Goal: Navigation & Orientation: Find specific page/section

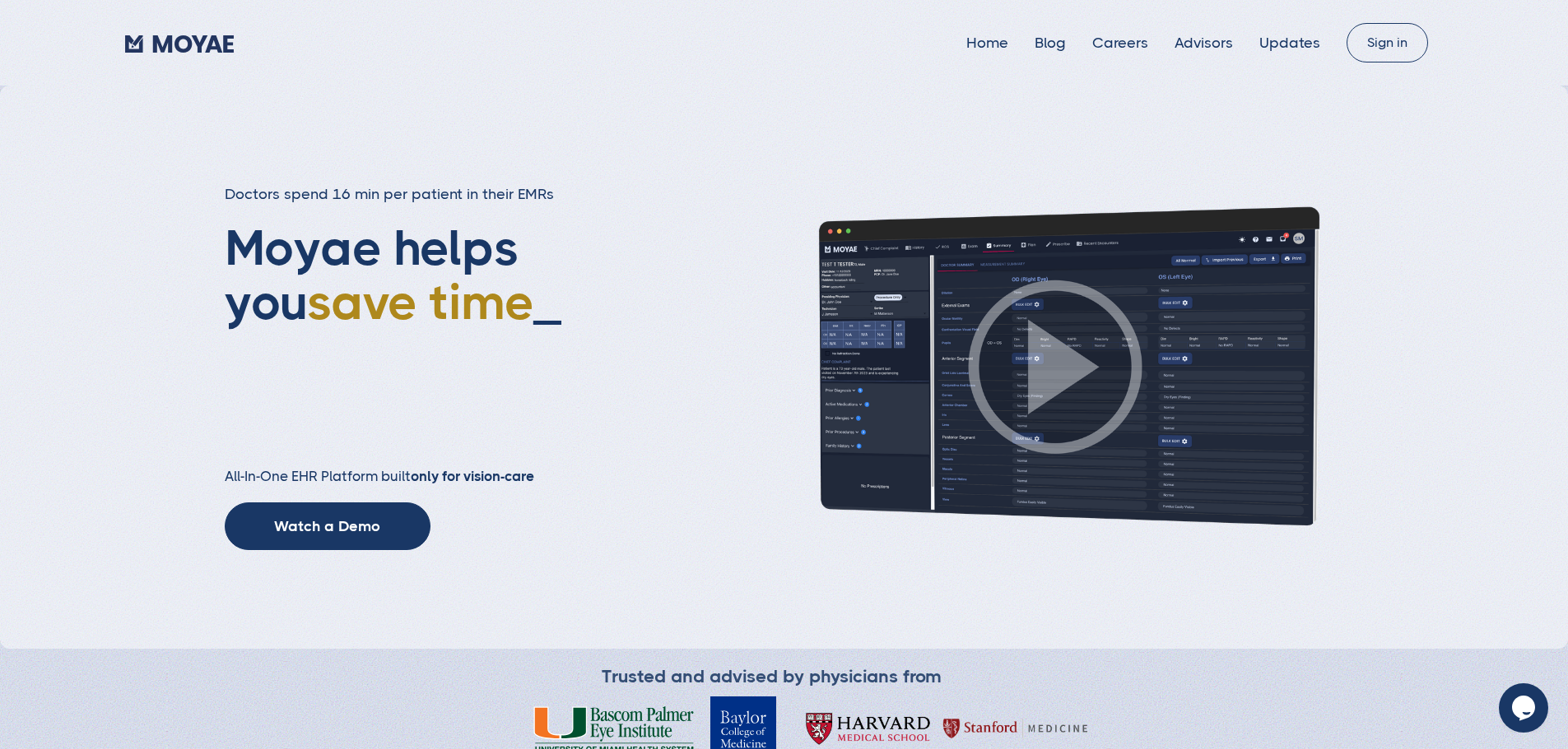
type input "Subscribe"
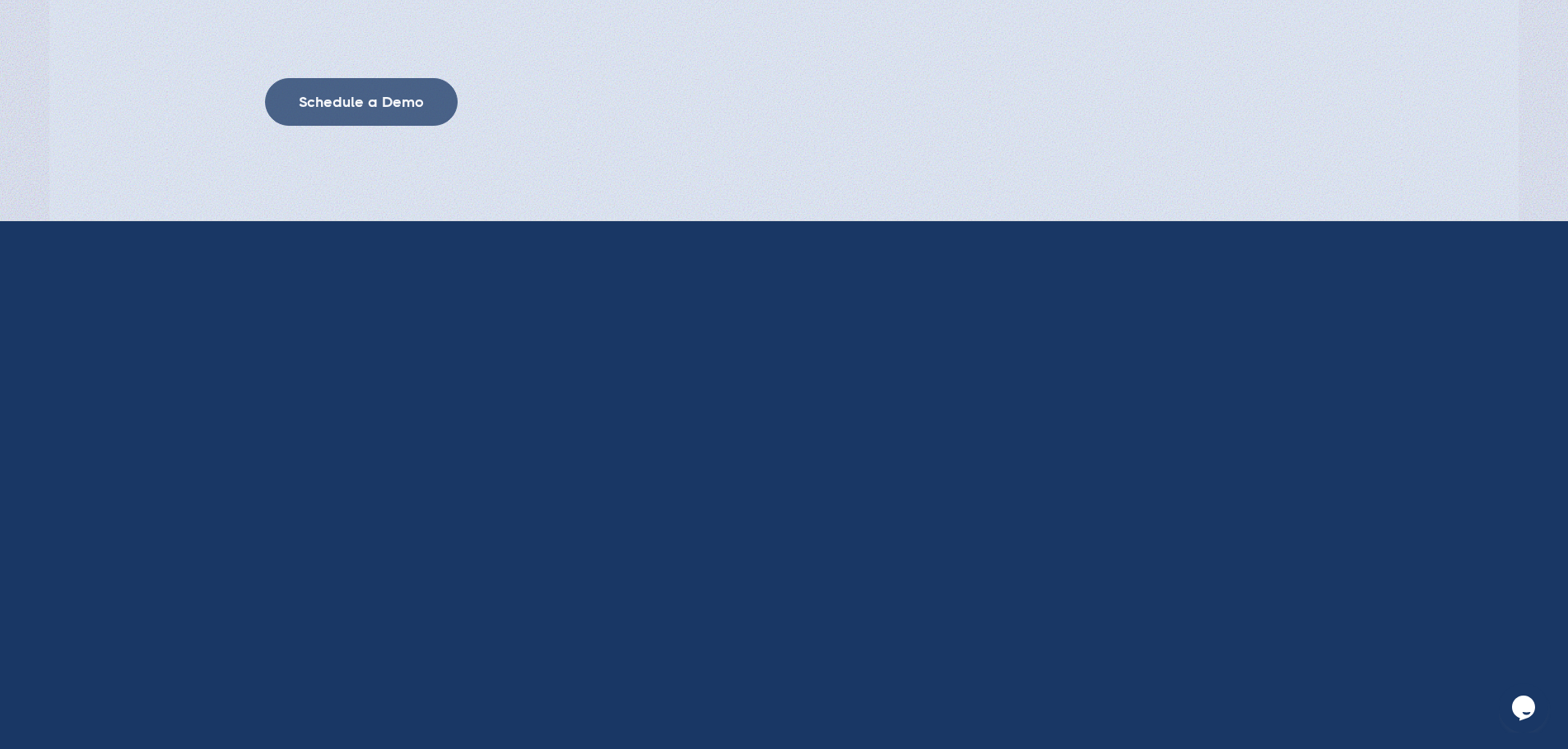
scroll to position [4473, 0]
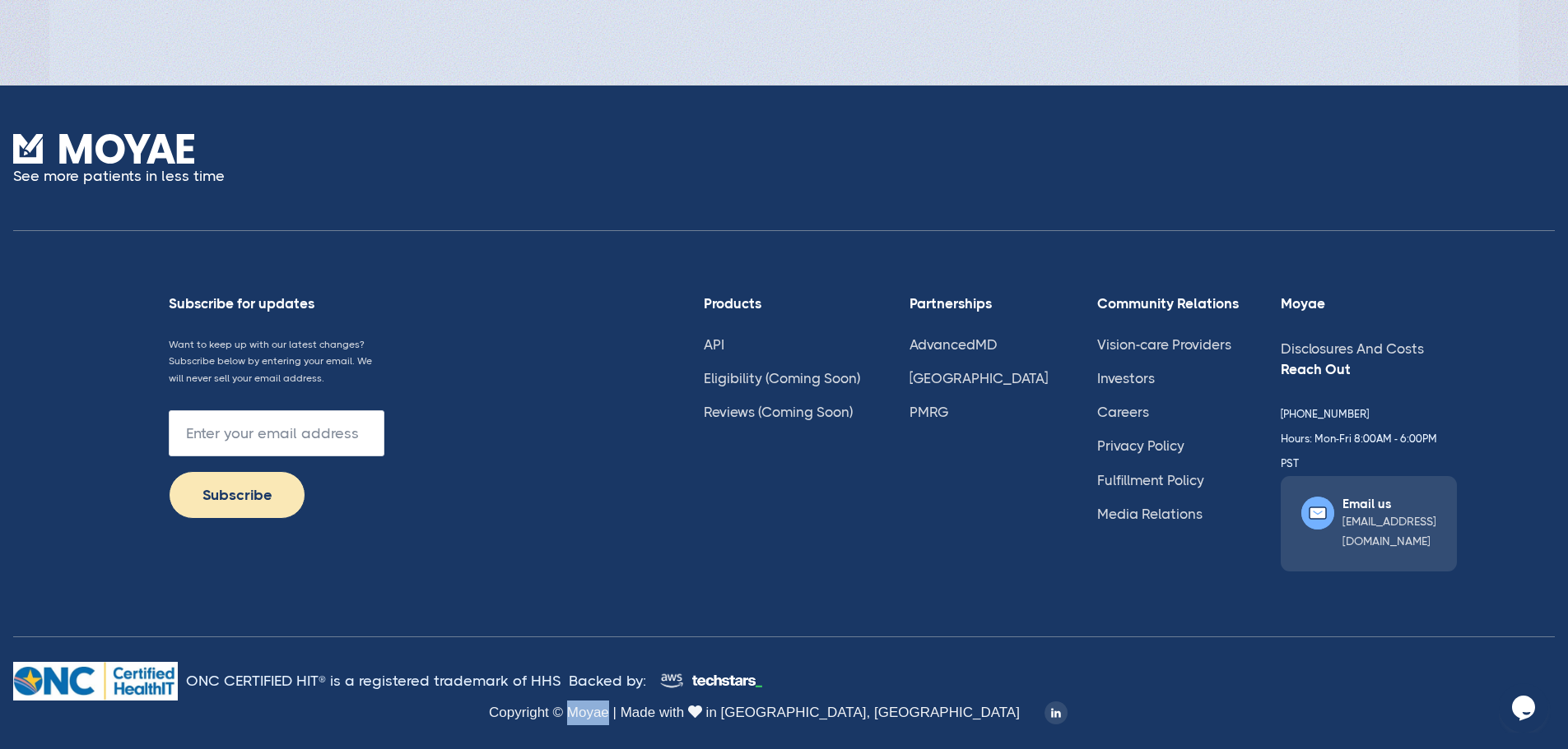
drag, startPoint x: 721, startPoint y: 713, endPoint x: 686, endPoint y: 717, distance: 35.2
click at [686, 717] on div "Copyright © Moyae | Made with  in [GEOGRAPHIC_DATA], [GEOGRAPHIC_DATA]" at bounding box center [754, 714] width 531 height 24
copy div "Moyae"
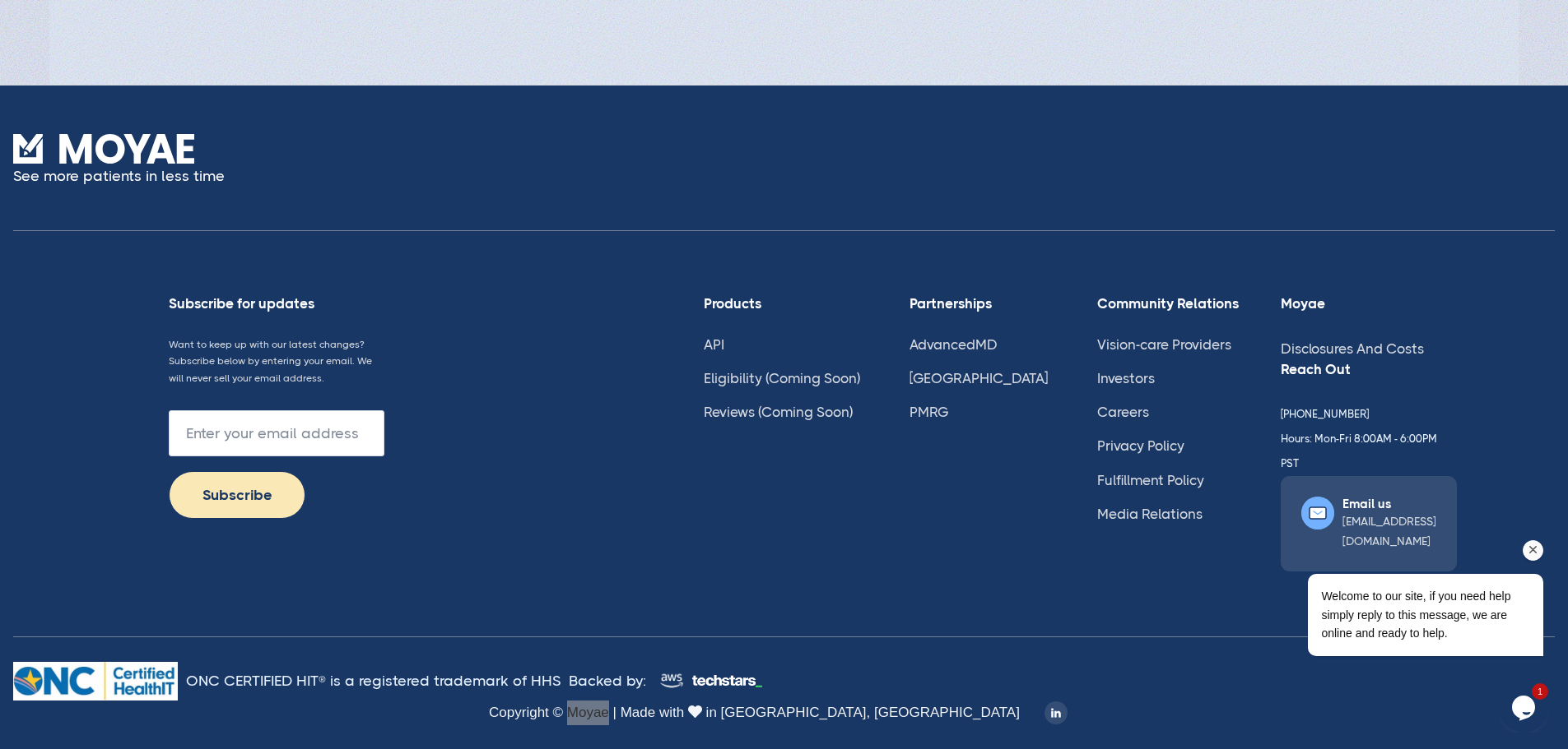
click at [1445, 435] on div "Welcome to our site, if you need help simply reply to this message, we are onli…" at bounding box center [1403, 547] width 296 height 250
drag, startPoint x: 1382, startPoint y: 448, endPoint x: 1317, endPoint y: 459, distance: 65.9
click at [1317, 459] on div "Welcome to our site, if you need help simply reply to this message, we are onli…" at bounding box center [1403, 547] width 296 height 250
drag, startPoint x: 1374, startPoint y: 442, endPoint x: 1339, endPoint y: 453, distance: 36.7
click at [1340, 453] on div "Welcome to our site, if you need help simply reply to this message, we are onli…" at bounding box center [1403, 547] width 296 height 250
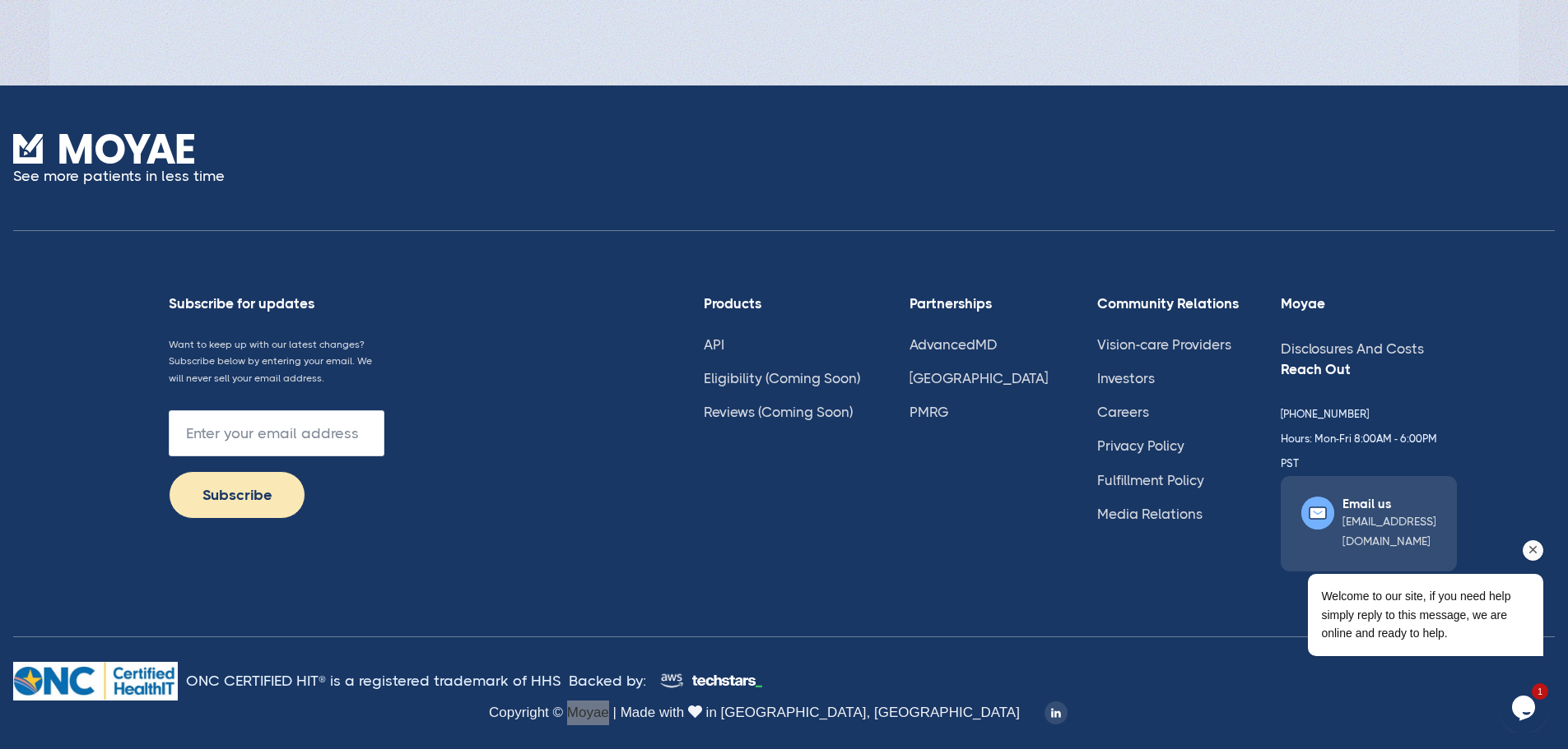
drag, startPoint x: 1276, startPoint y: 454, endPoint x: 1318, endPoint y: 453, distance: 42.0
click at [1318, 453] on div "Welcome to our site, if you need help simply reply to this message, we are onli…" at bounding box center [1403, 547] width 296 height 250
drag, startPoint x: 1529, startPoint y: 459, endPoint x: 2508, endPoint y: 872, distance: 1062.5
click at [1255, 450] on html "Welcome to our site, if you need help simply reply to this message, we are onli…" at bounding box center [1403, 550] width 296 height 250
drag, startPoint x: 70, startPoint y: 24, endPoint x: 977, endPoint y: 84, distance: 909.0
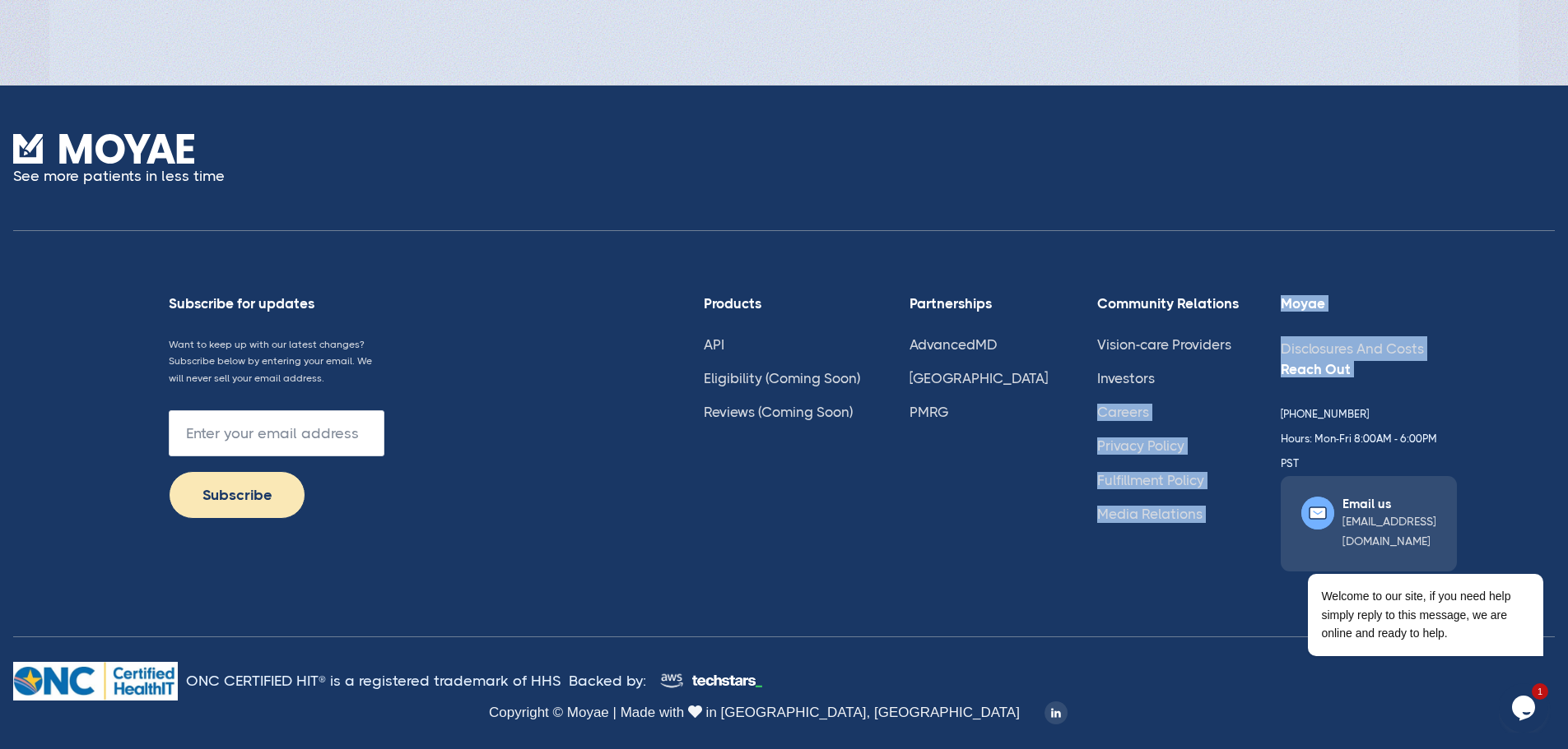
drag, startPoint x: 1192, startPoint y: 414, endPoint x: 1290, endPoint y: 424, distance: 98.5
click at [1290, 424] on div "Products API Eligibility (Coming Soon) Reviews (Coming Soon) Partnerships Advan…" at bounding box center [1013, 433] width 619 height 276
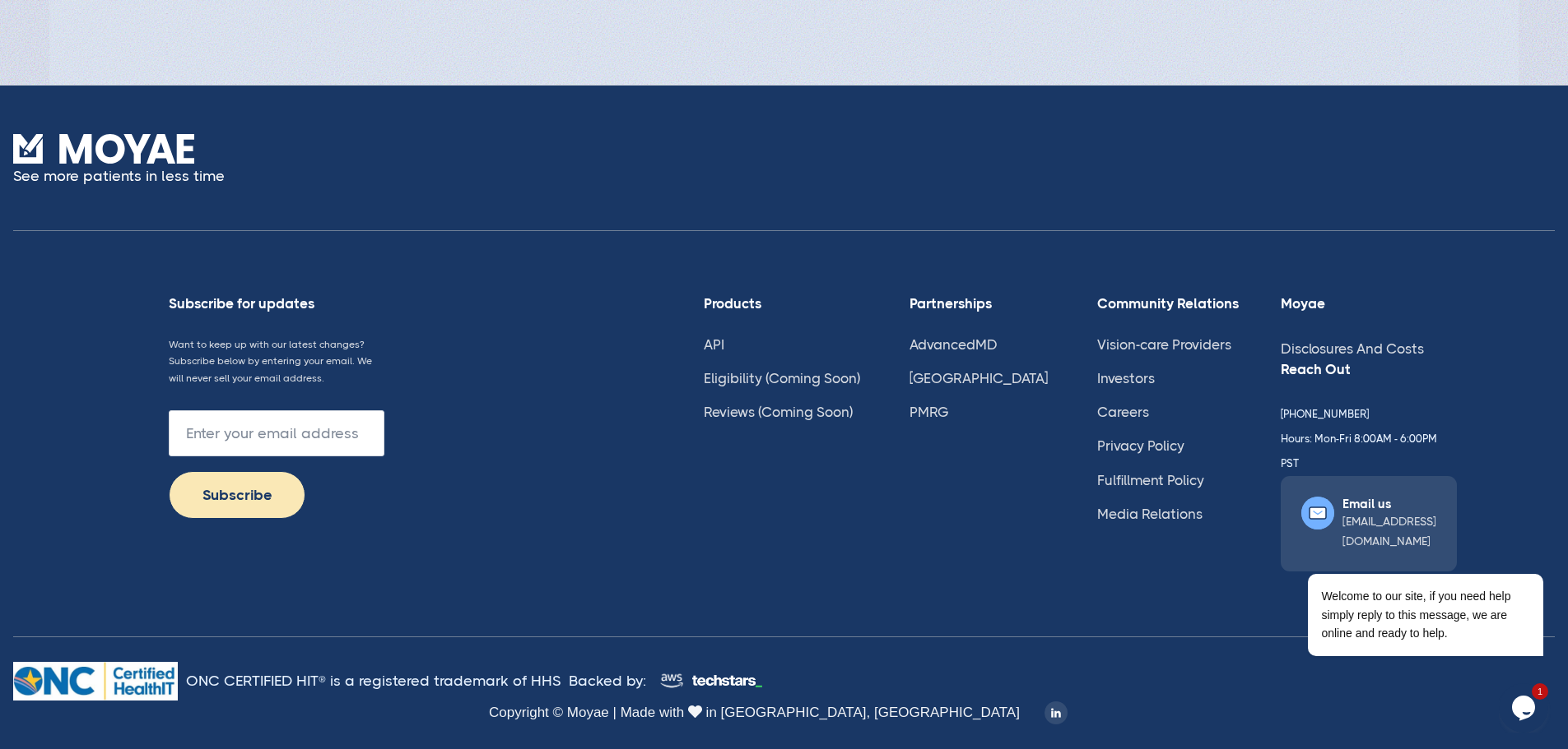
click at [1285, 218] on div "See more patients in less time" at bounding box center [784, 183] width 1542 height 97
drag, startPoint x: 2527, startPoint y: 849, endPoint x: 1413, endPoint y: 456, distance: 1181.3
drag, startPoint x: 2522, startPoint y: 849, endPoint x: 1481, endPoint y: 485, distance: 1102.8
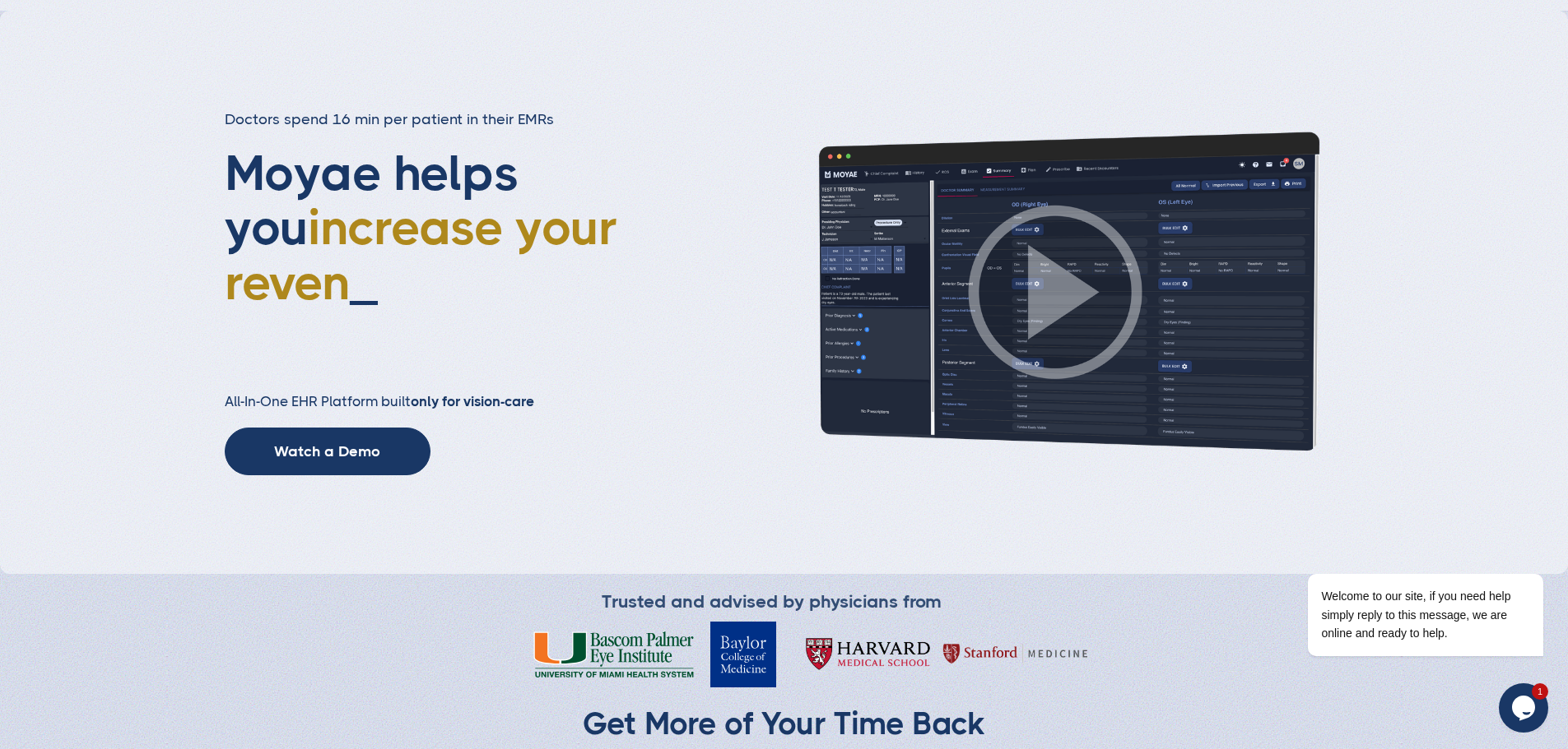
scroll to position [0, 0]
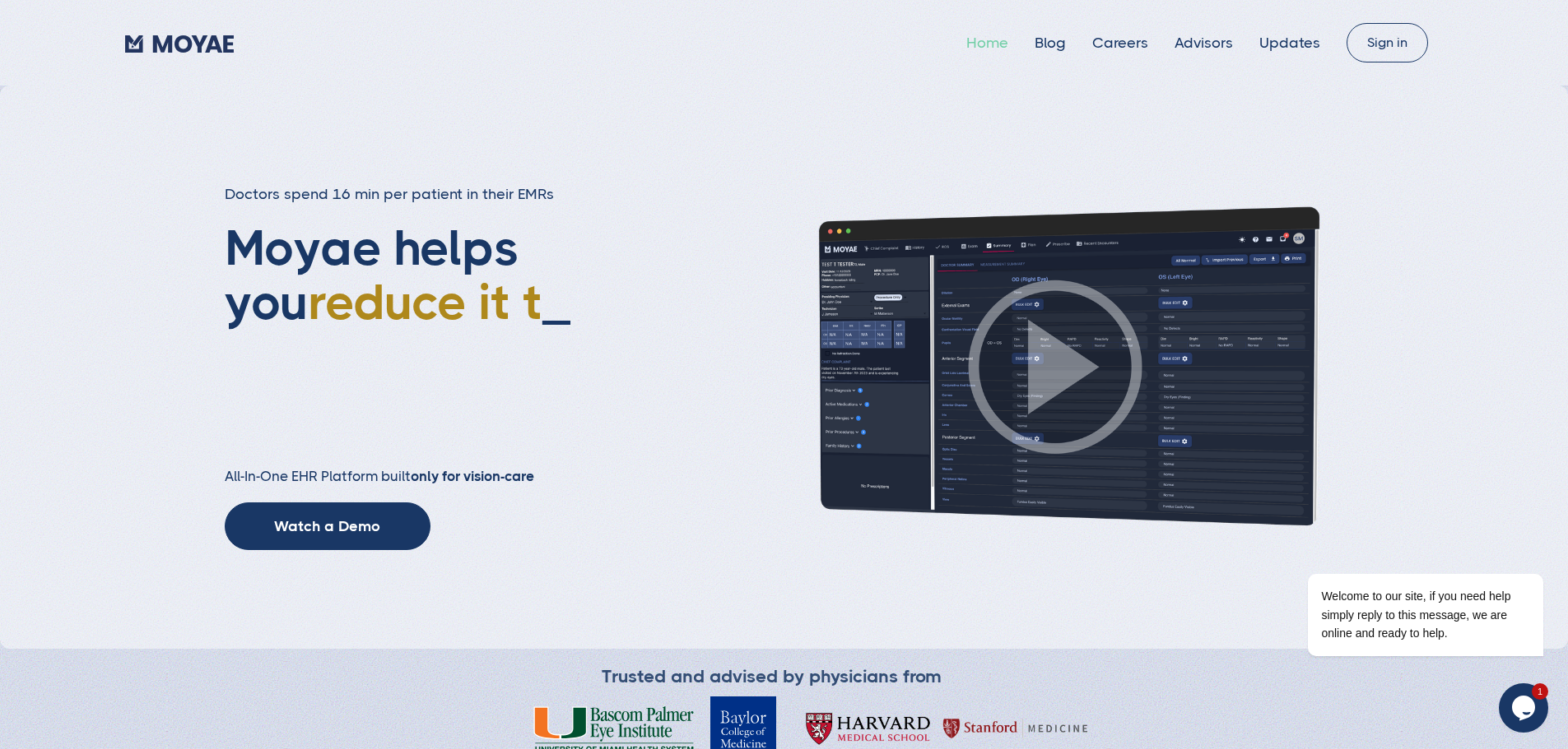
click at [982, 41] on link "Home" at bounding box center [987, 43] width 42 height 17
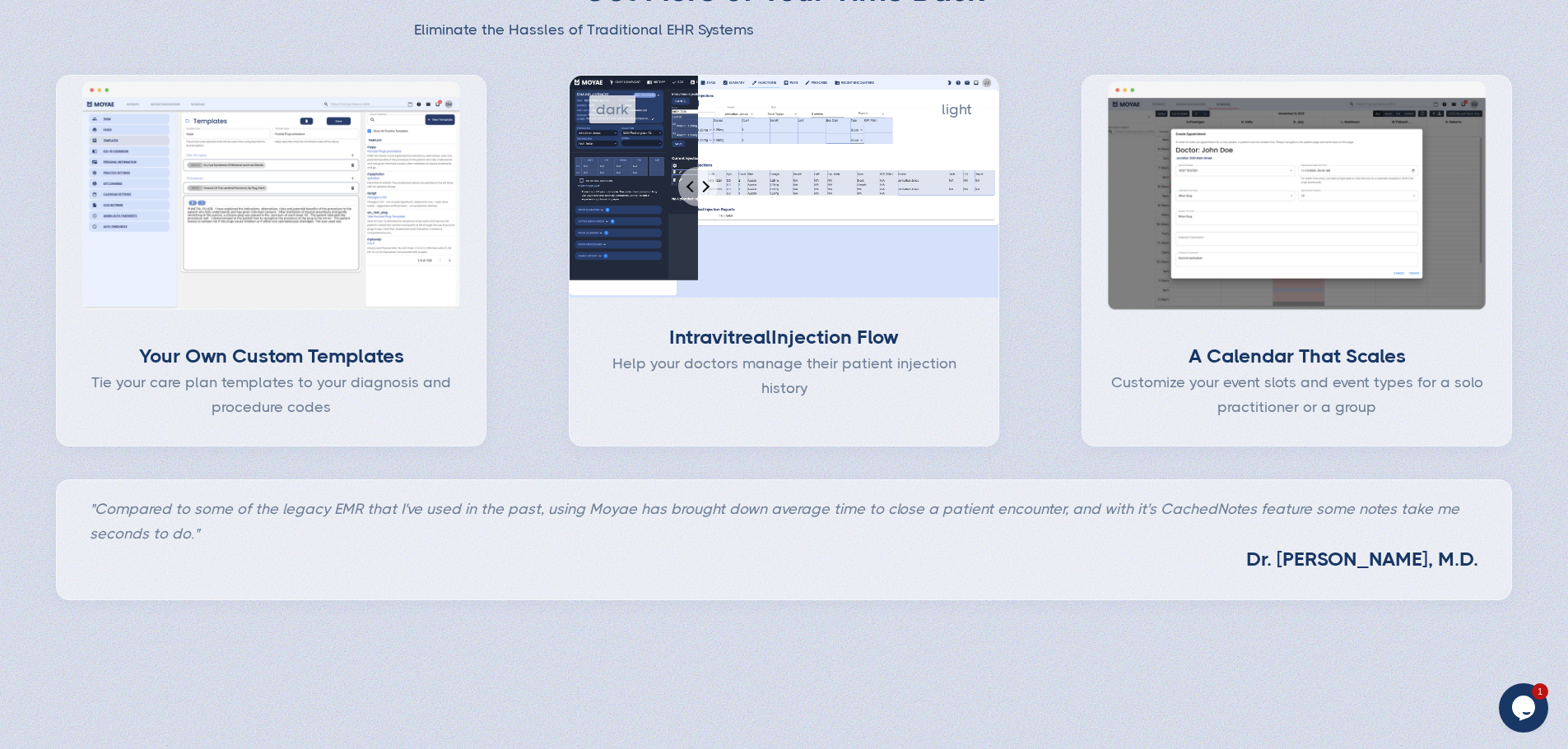
scroll to position [823, 0]
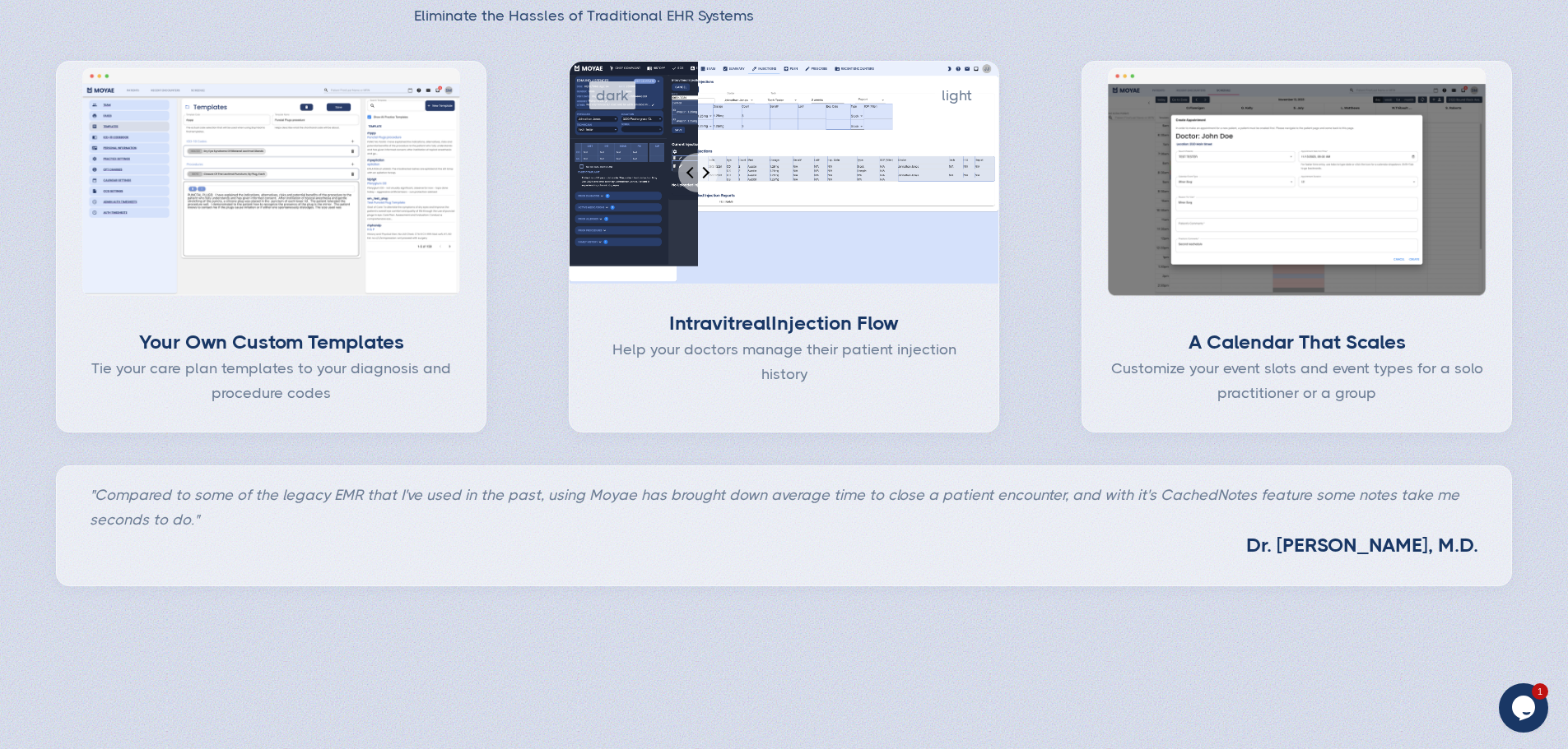
type input "Subscribe"
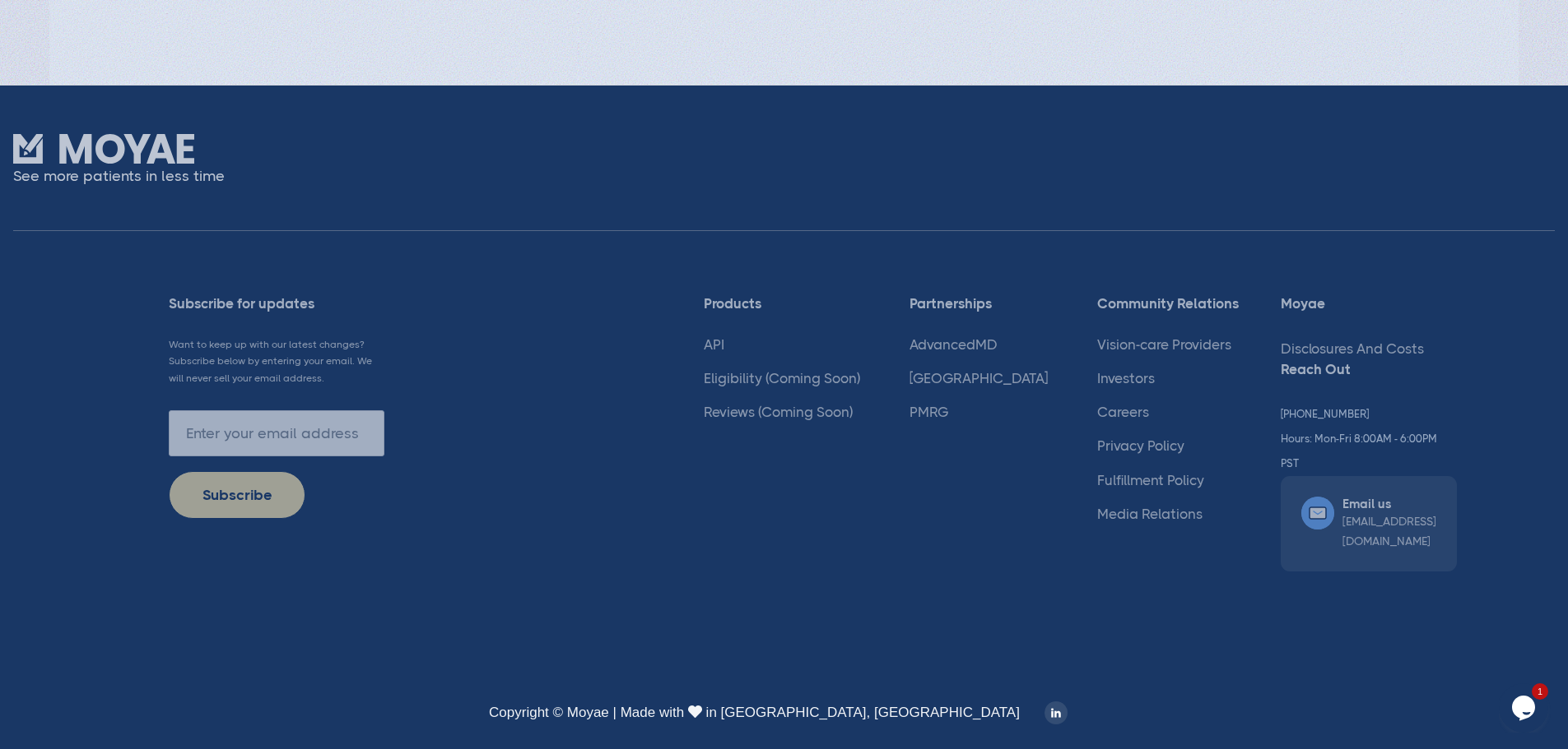
scroll to position [4473, 0]
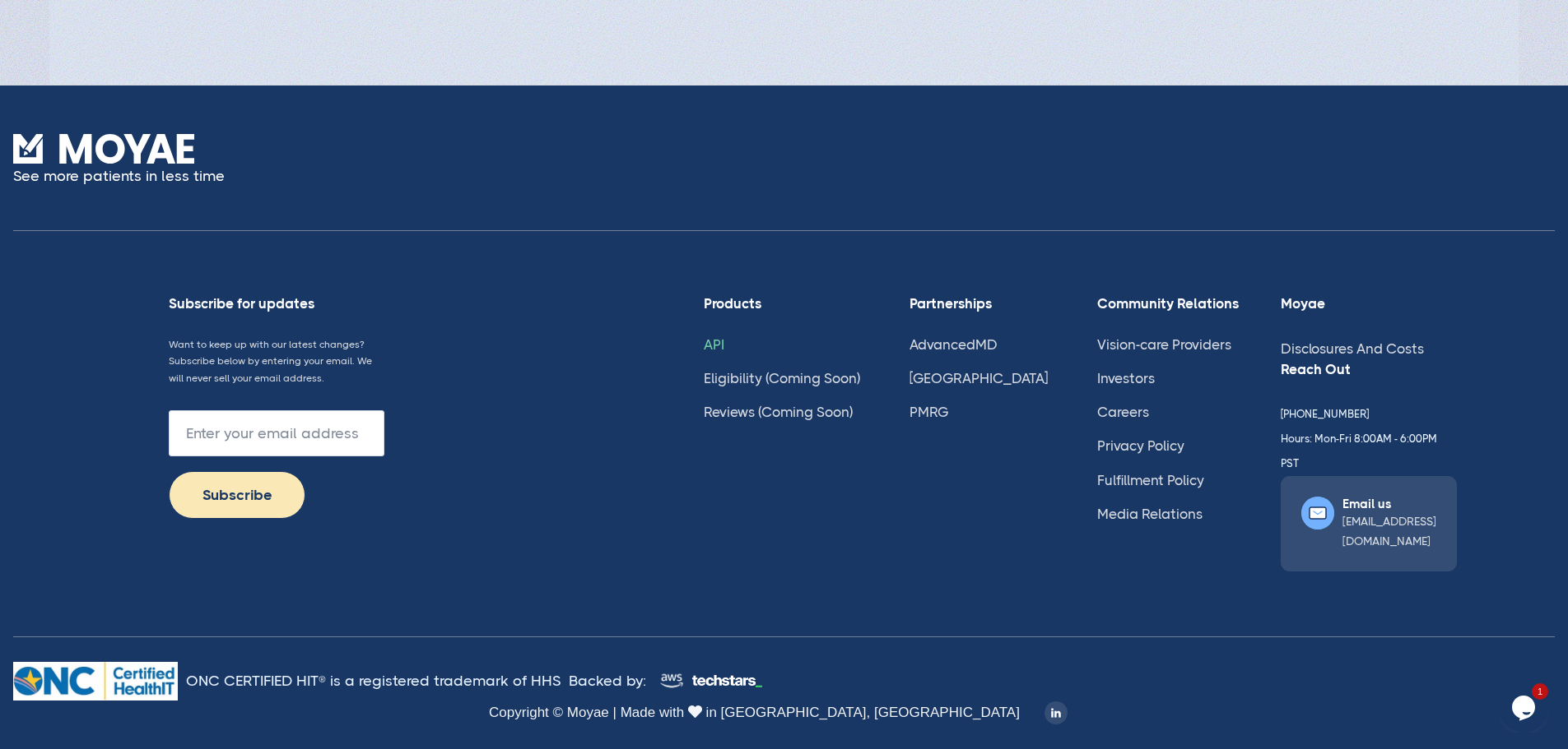
click at [724, 353] on link "API" at bounding box center [714, 345] width 21 height 17
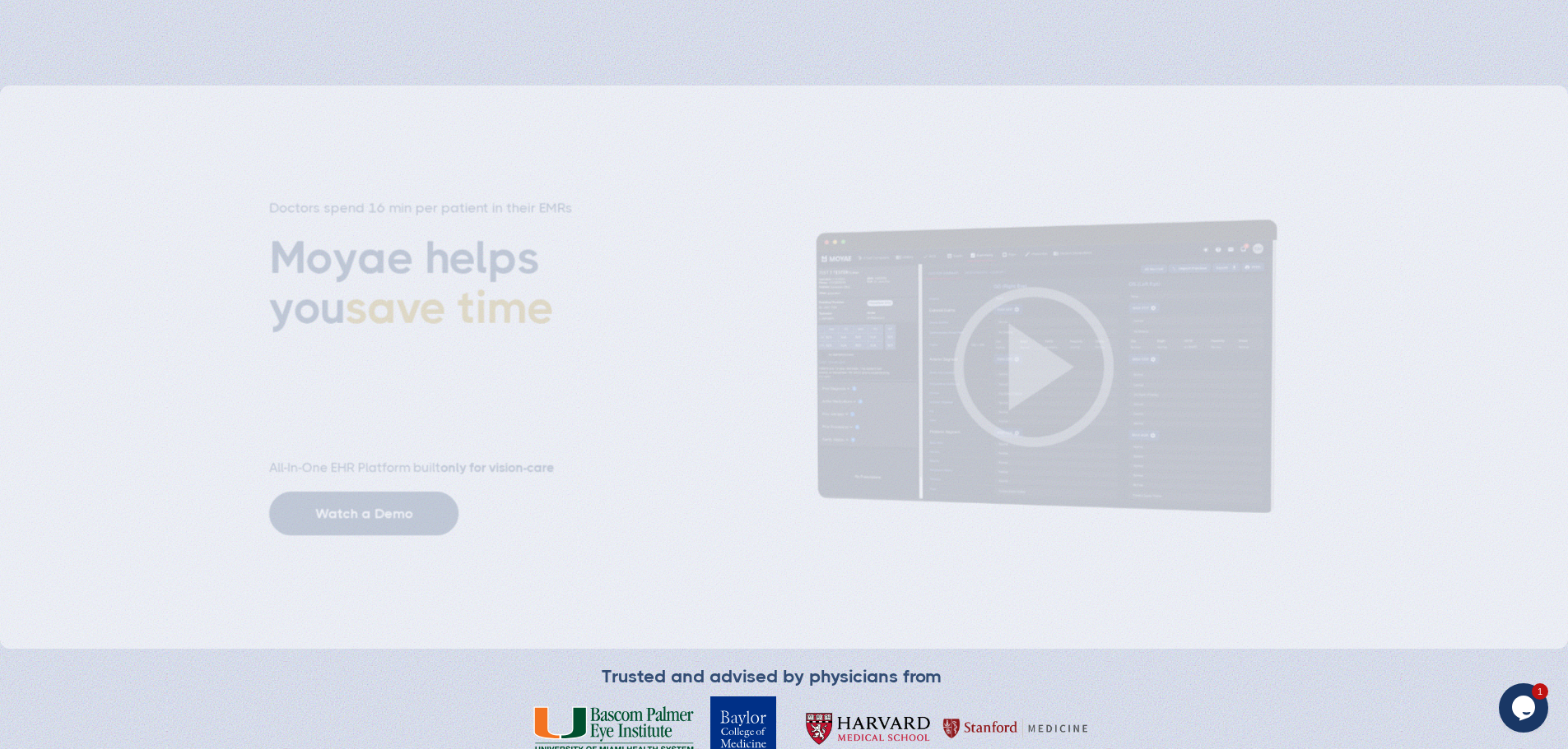
type input "Subscribe"
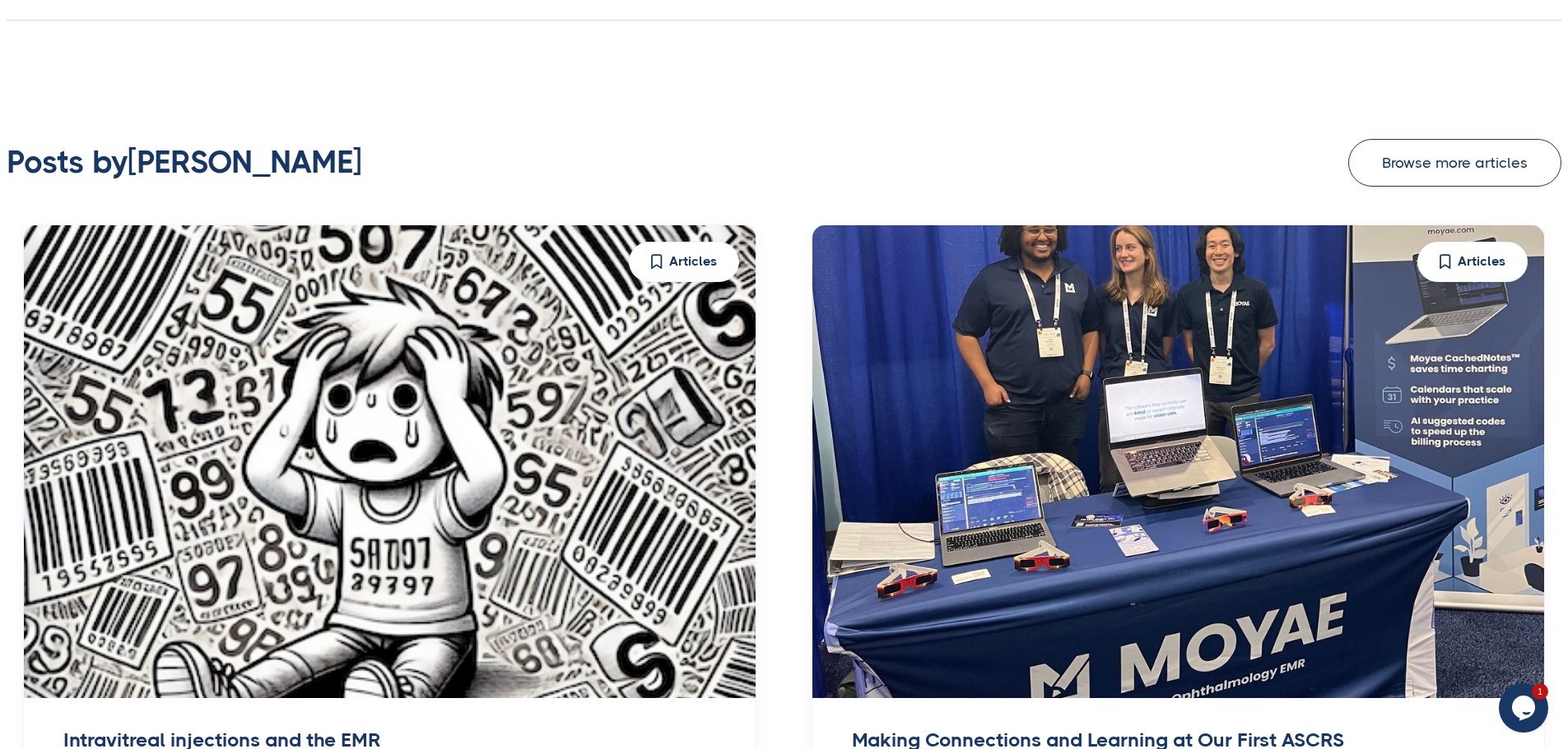
type input "Subscribe"
